Goal: Information Seeking & Learning: Find specific fact

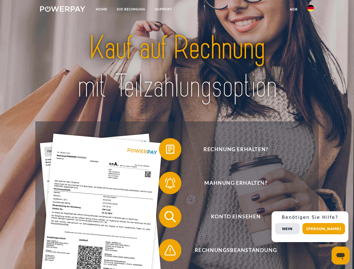
click at [63, 10] on img at bounding box center [62, 9] width 45 height 6
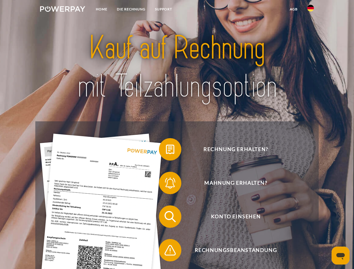
click at [311, 10] on img at bounding box center [310, 8] width 7 height 7
click at [294, 9] on link "agb" at bounding box center [293, 9] width 17 height 10
click at [166, 151] on span at bounding box center [162, 149] width 28 height 28
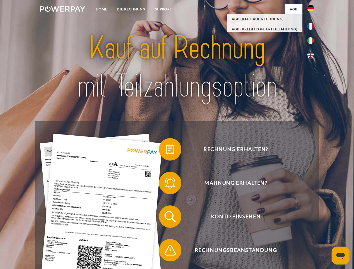
click at [166, 184] on span at bounding box center [162, 183] width 28 height 28
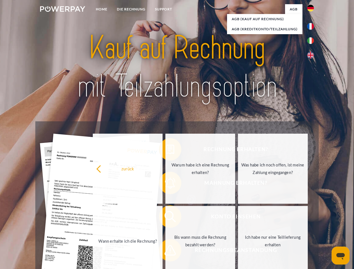
click at [166, 218] on link "Bis wann muss die Rechnung bezahlt werden?" at bounding box center [200, 241] width 70 height 70
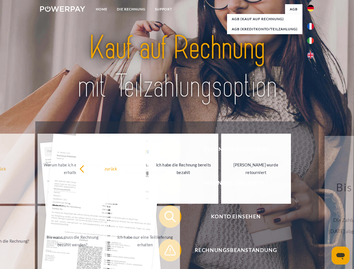
click at [166, 252] on span at bounding box center [162, 250] width 28 height 28
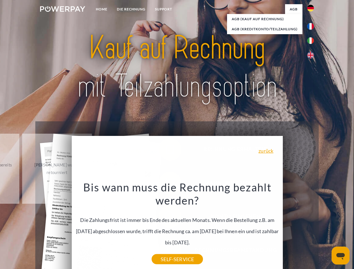
click at [312, 227] on div "Rechnung erhalten? Mahnung erhalten? Konto einsehen" at bounding box center [176, 233] width 283 height 224
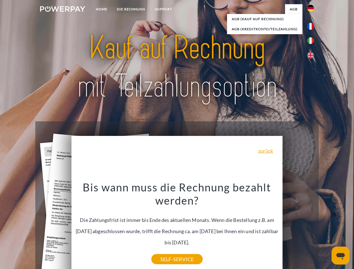
click at [298, 228] on span "Konto einsehen" at bounding box center [235, 217] width 137 height 22
click at [326, 229] on header "Home DIE RECHNUNG SUPPORT" at bounding box center [177, 193] width 354 height 387
